Goal: Task Accomplishment & Management: Use online tool/utility

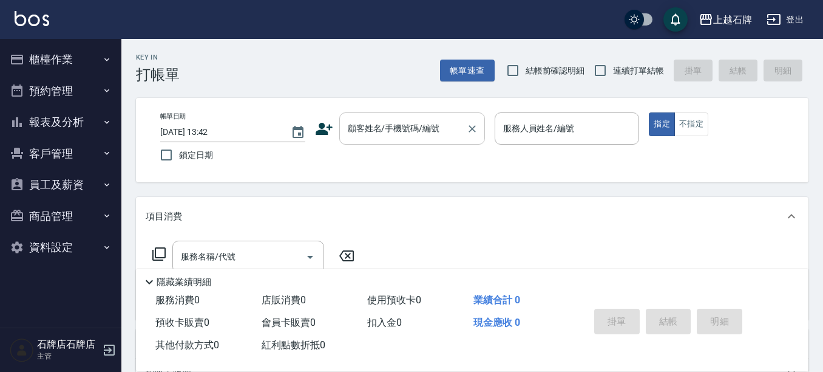
click at [424, 132] on input "顧客姓名/手機號碼/編號" at bounding box center [403, 128] width 117 height 21
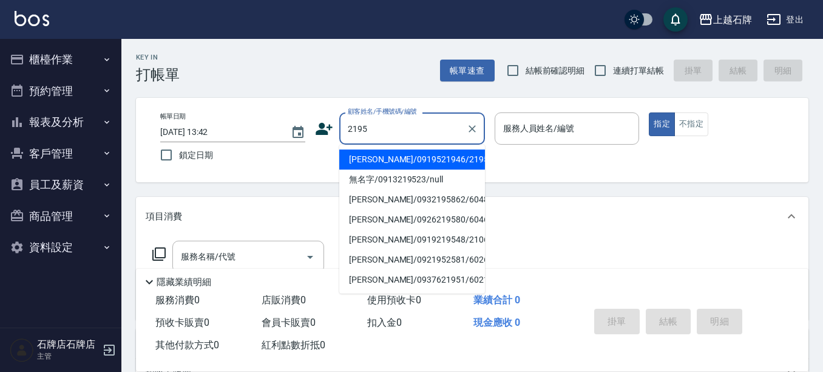
drag, startPoint x: 438, startPoint y: 160, endPoint x: 568, endPoint y: 108, distance: 140.4
click at [441, 160] on li "[PERSON_NAME]/0919521946/2195" at bounding box center [412, 159] width 146 height 20
type input "[PERSON_NAME]/0919521946/2195"
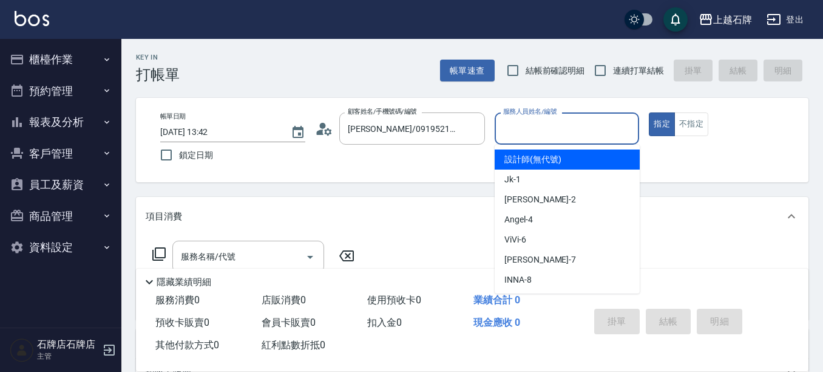
click at [566, 124] on input "服務人員姓名/編號" at bounding box center [567, 128] width 134 height 21
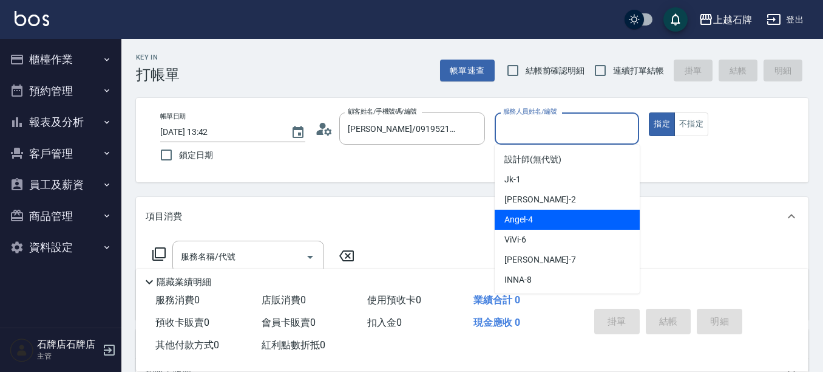
drag, startPoint x: 537, startPoint y: 215, endPoint x: 423, endPoint y: 223, distance: 114.4
click at [540, 214] on div "[PERSON_NAME] -4" at bounding box center [567, 220] width 145 height 20
type input "[PERSON_NAME]-4"
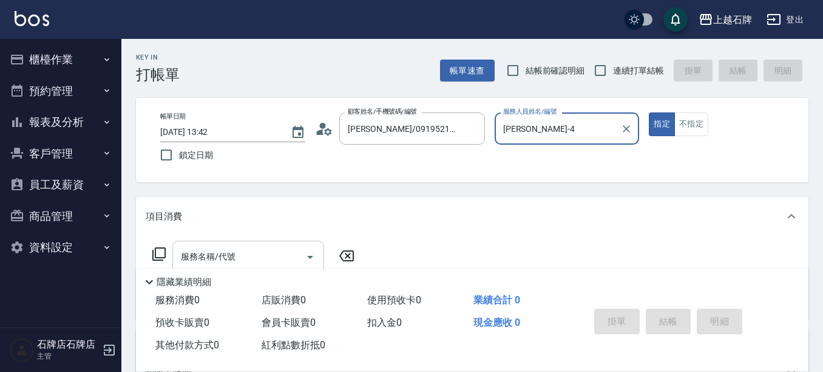
click at [260, 253] on input "服務名稱/代號" at bounding box center [239, 256] width 123 height 21
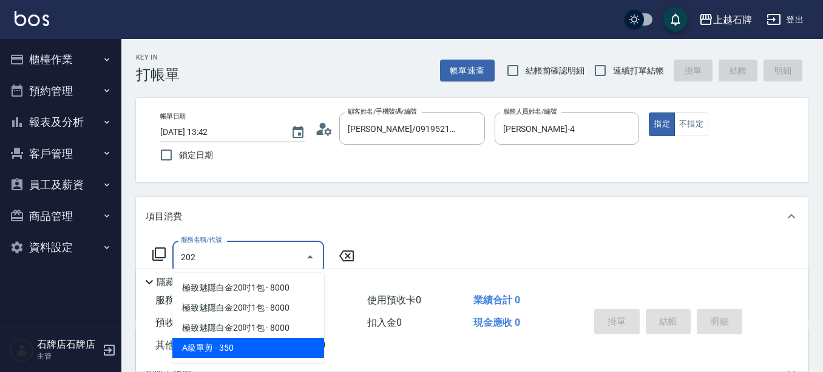
drag, startPoint x: 271, startPoint y: 346, endPoint x: 312, endPoint y: 302, distance: 59.3
click at [278, 344] on span "A級單剪 - 350" at bounding box center [248, 348] width 152 height 20
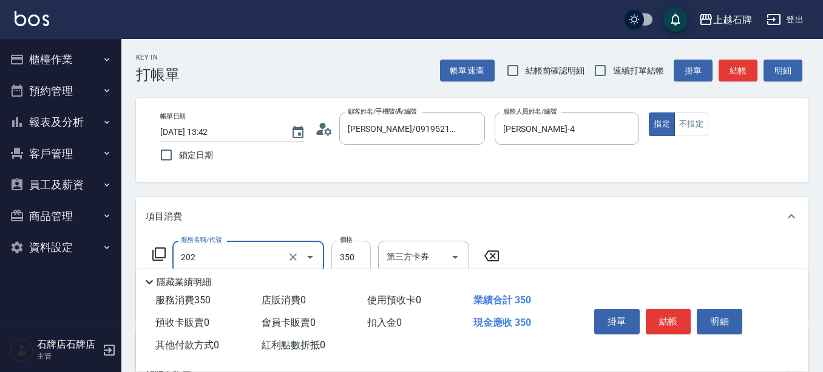
type input "A級單剪(202)"
click at [344, 257] on input "350" at bounding box center [351, 256] width 39 height 33
type input "500"
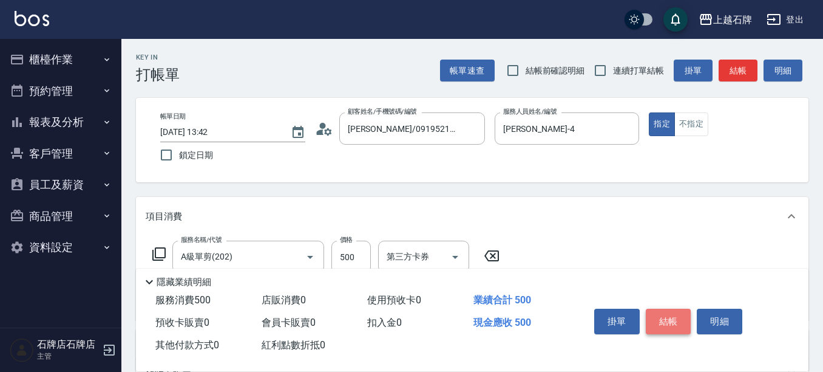
click at [681, 318] on button "結帳" at bounding box center [669, 322] width 46 height 26
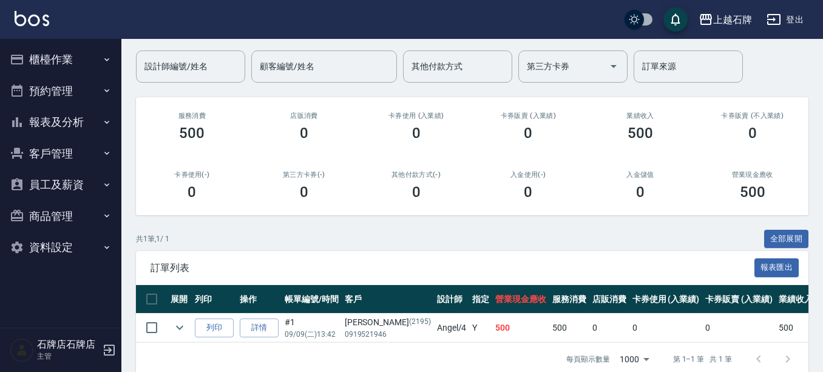
scroll to position [119, 0]
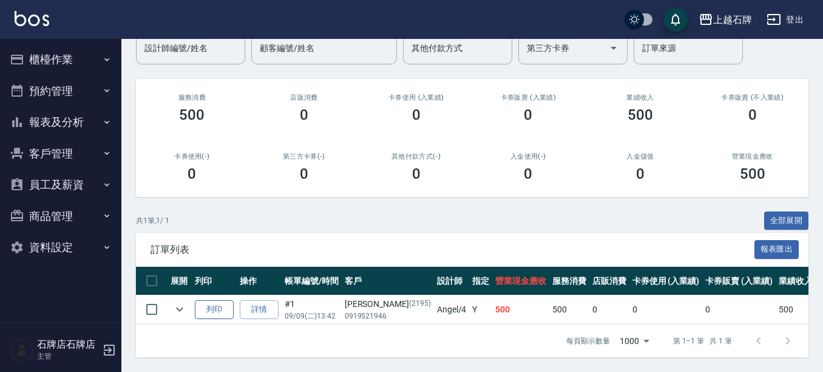
click at [211, 300] on button "列印" at bounding box center [214, 309] width 39 height 19
